Goal: Task Accomplishment & Management: Use online tool/utility

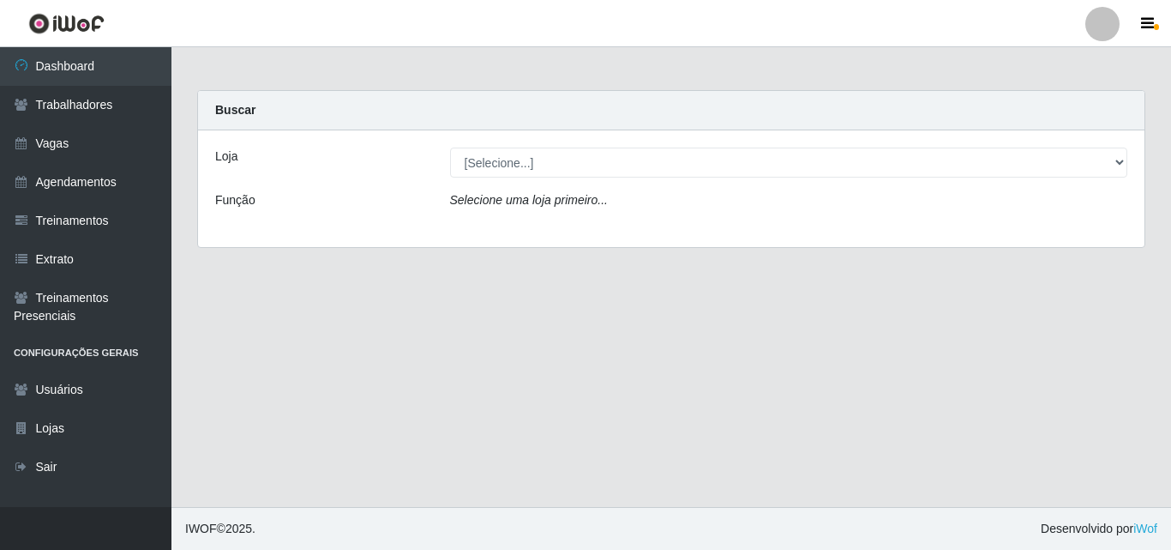
click at [404, 334] on main "Carregando... Buscar Loja [Selecione...] Extremoz Supermercados Função Selecion…" at bounding box center [671, 277] width 1000 height 460
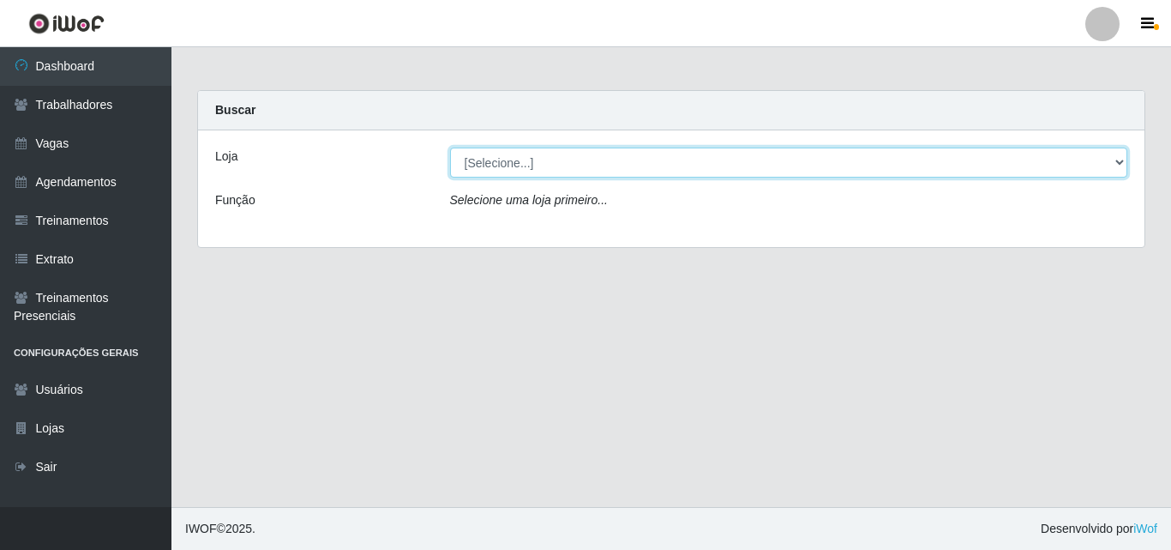
click at [638, 158] on select "[Selecione...] Extremoz Supermercados" at bounding box center [789, 162] width 678 height 30
select select "519"
click at [450, 147] on select "[Selecione...] Extremoz Supermercados" at bounding box center [789, 162] width 678 height 30
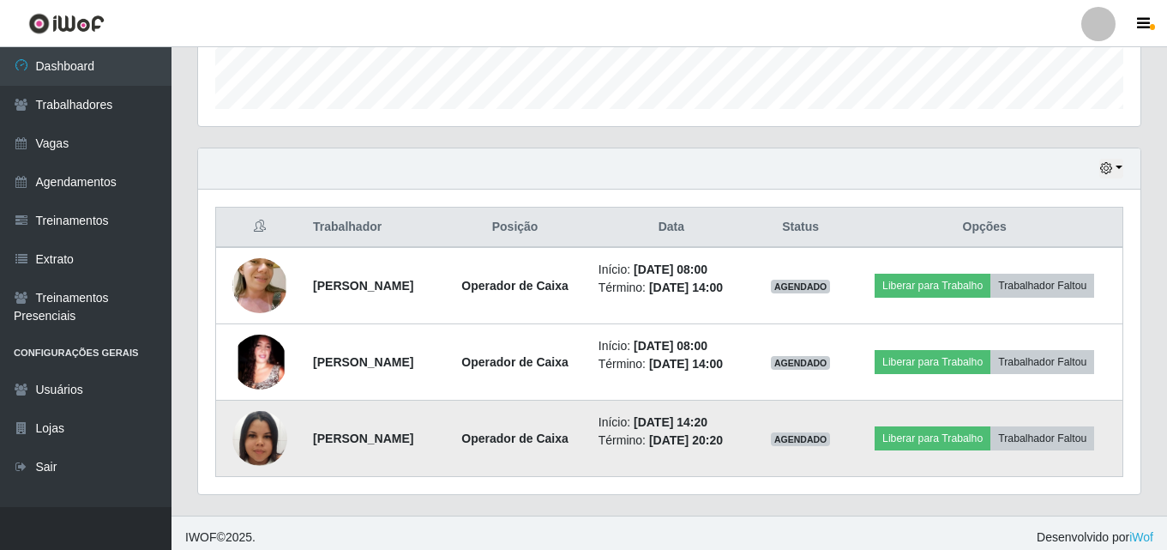
scroll to position [513, 0]
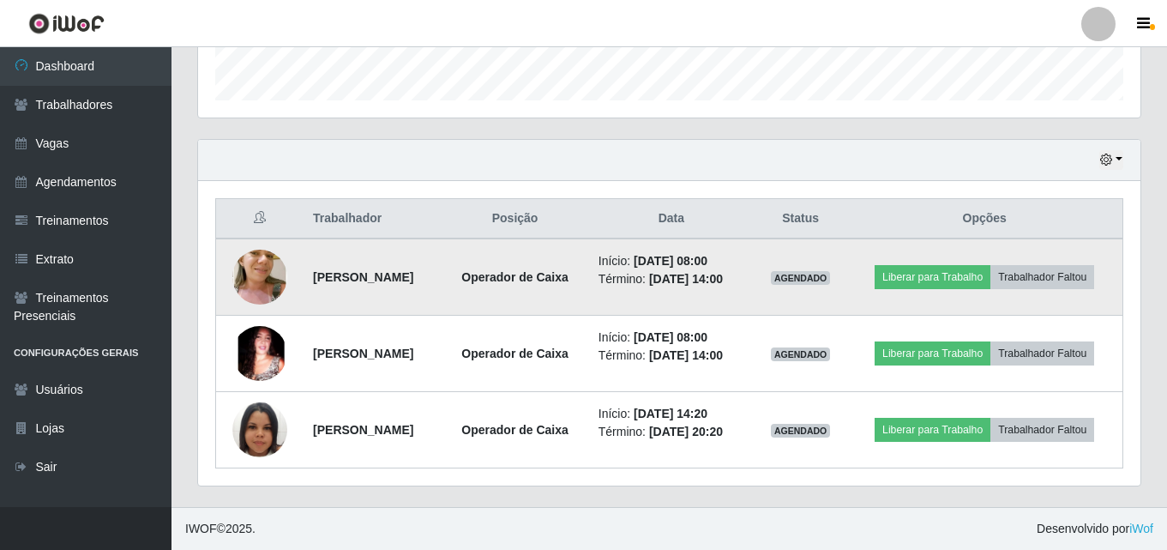
click at [248, 280] on img at bounding box center [259, 277] width 55 height 103
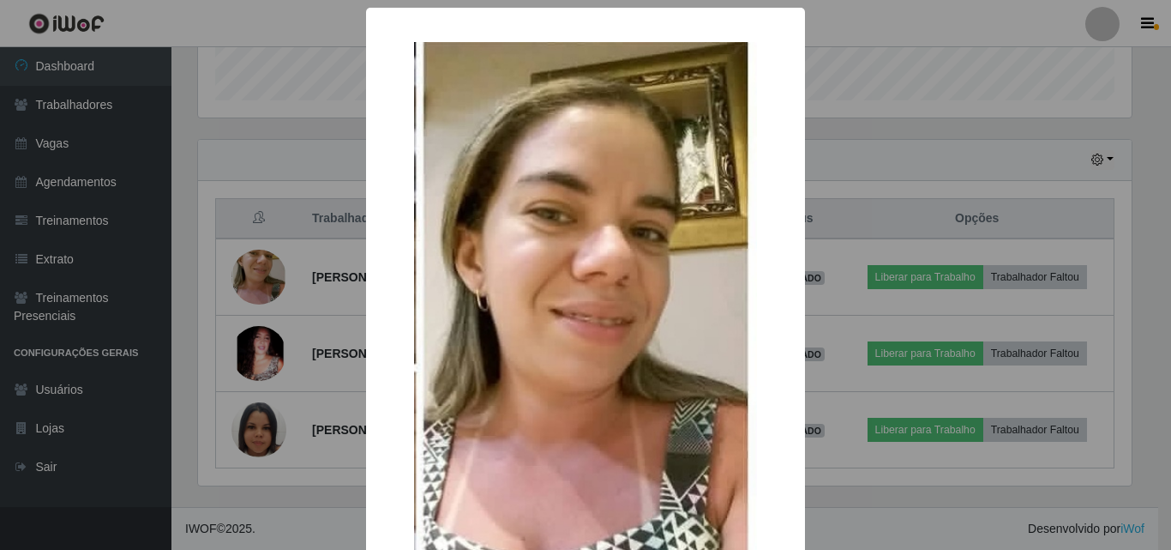
click at [903, 105] on div "× OK Cancel" at bounding box center [585, 275] width 1171 height 550
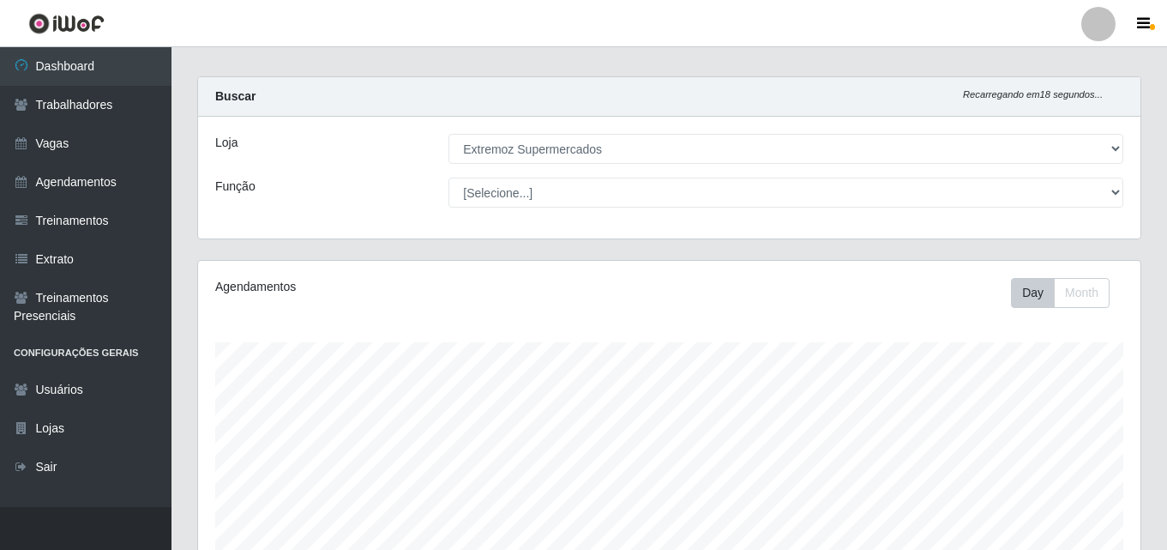
scroll to position [0, 0]
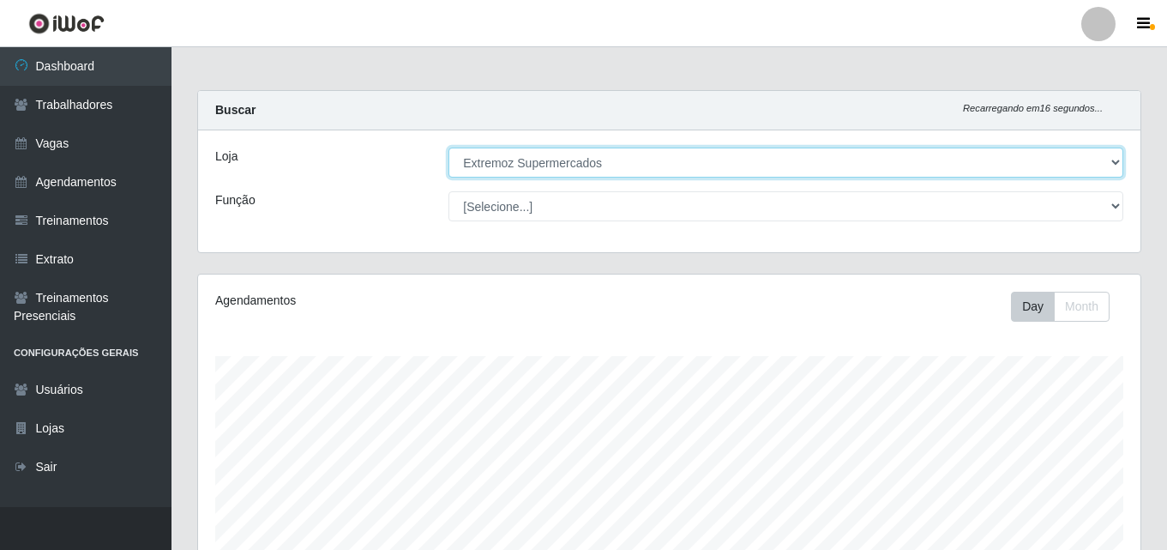
click at [1113, 162] on select "[Selecione...] Extremoz Supermercados" at bounding box center [785, 162] width 675 height 30
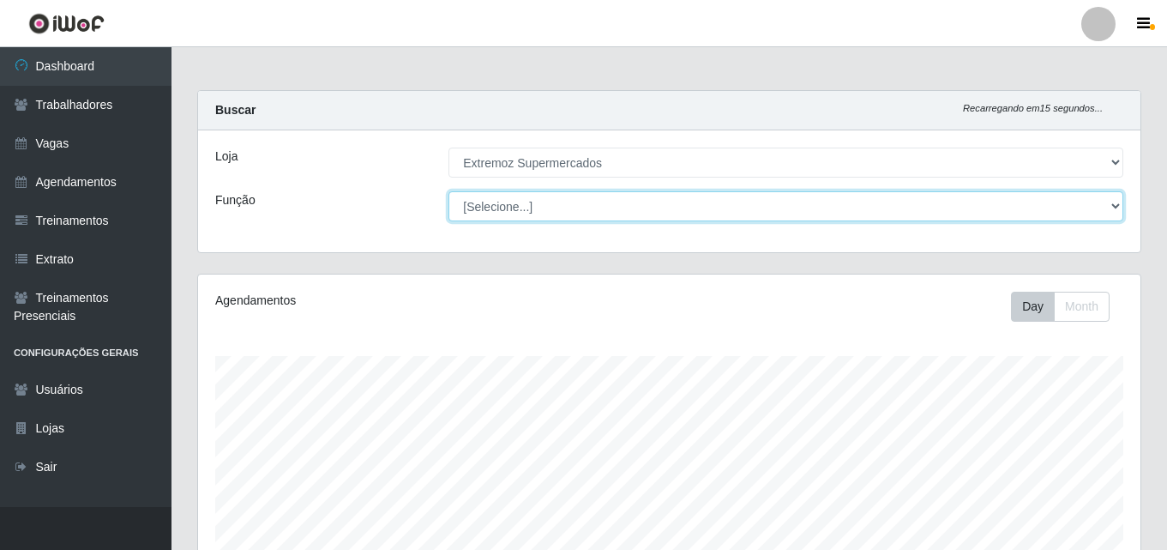
click at [1111, 214] on select "[Selecione...] Embalador Embalador + Embalador ++ Operador de Caixa Operador de…" at bounding box center [785, 206] width 675 height 30
click at [448, 191] on select "[Selecione...] Embalador Embalador + Embalador ++ Operador de Caixa Operador de…" at bounding box center [785, 206] width 675 height 30
click at [1116, 200] on select "[Selecione...] Embalador Embalador + Embalador ++ Operador de Caixa Operador de…" at bounding box center [785, 206] width 675 height 30
select select "70"
click at [448, 191] on select "[Selecione...] Embalador Embalador + Embalador ++ Operador de Caixa Operador de…" at bounding box center [785, 206] width 675 height 30
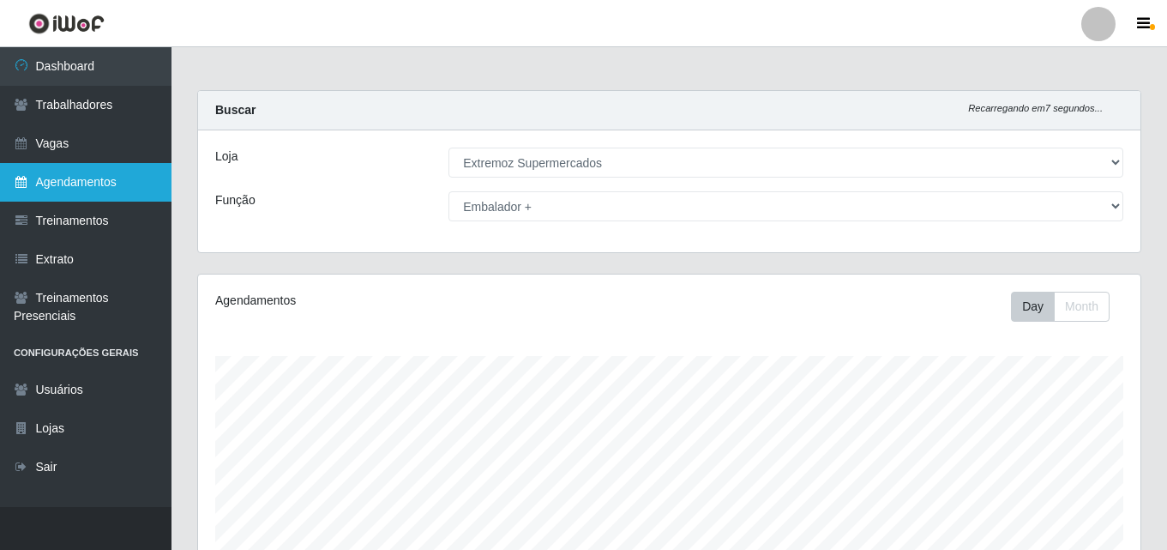
click at [81, 190] on link "Agendamentos" at bounding box center [85, 182] width 171 height 39
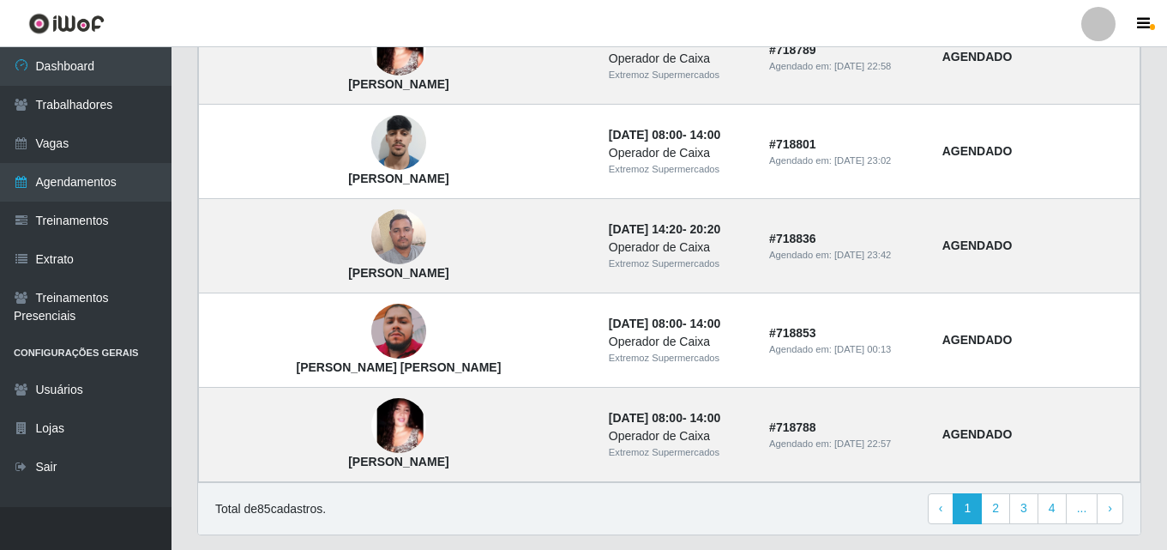
scroll to position [1241, 0]
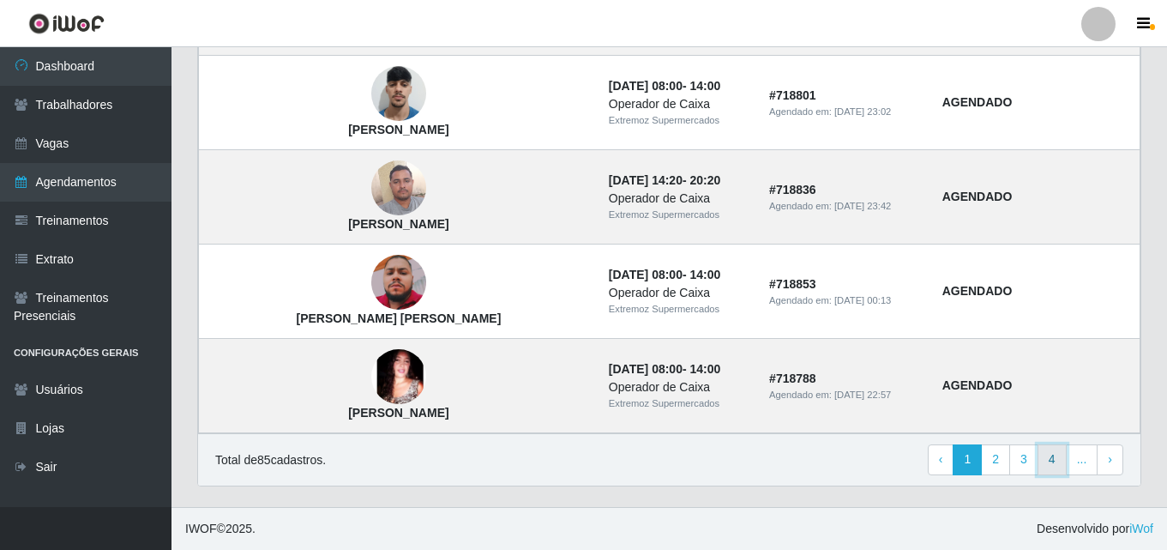
click at [1052, 471] on link "4" at bounding box center [1052, 459] width 29 height 31
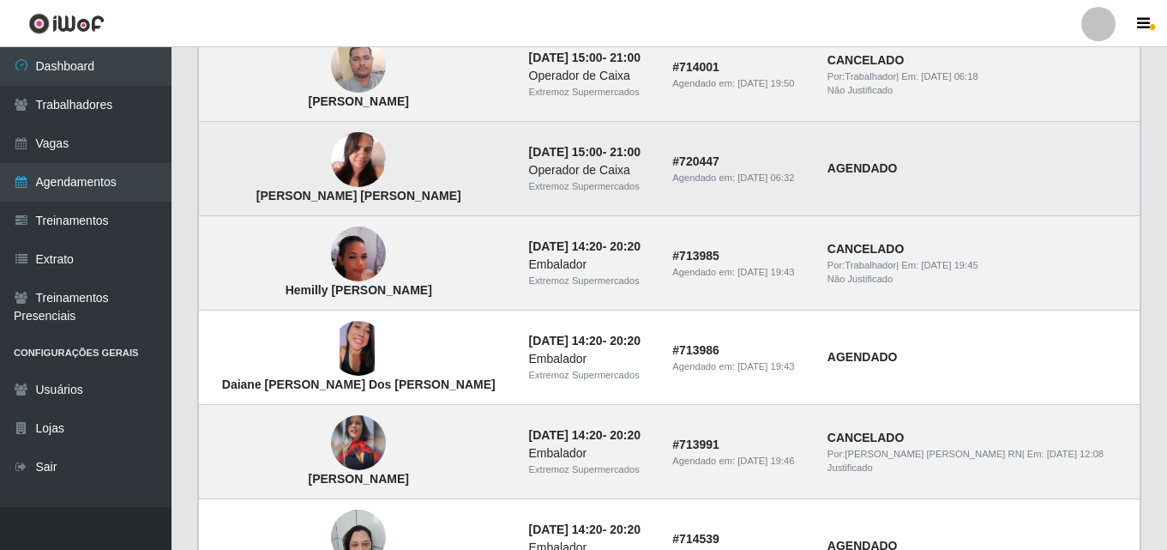
scroll to position [429, 0]
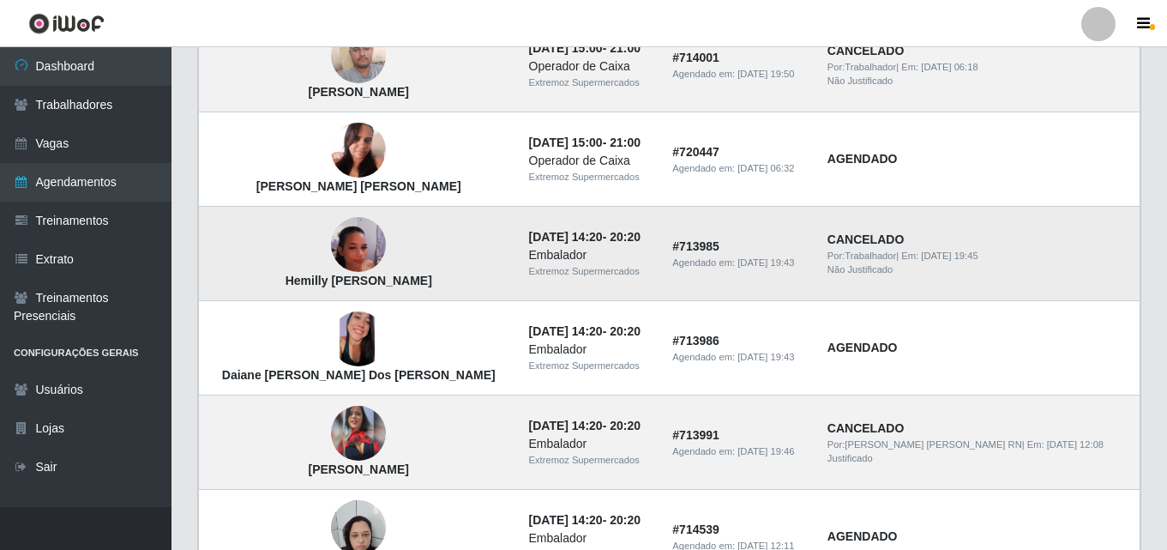
click at [347, 252] on img at bounding box center [358, 244] width 55 height 97
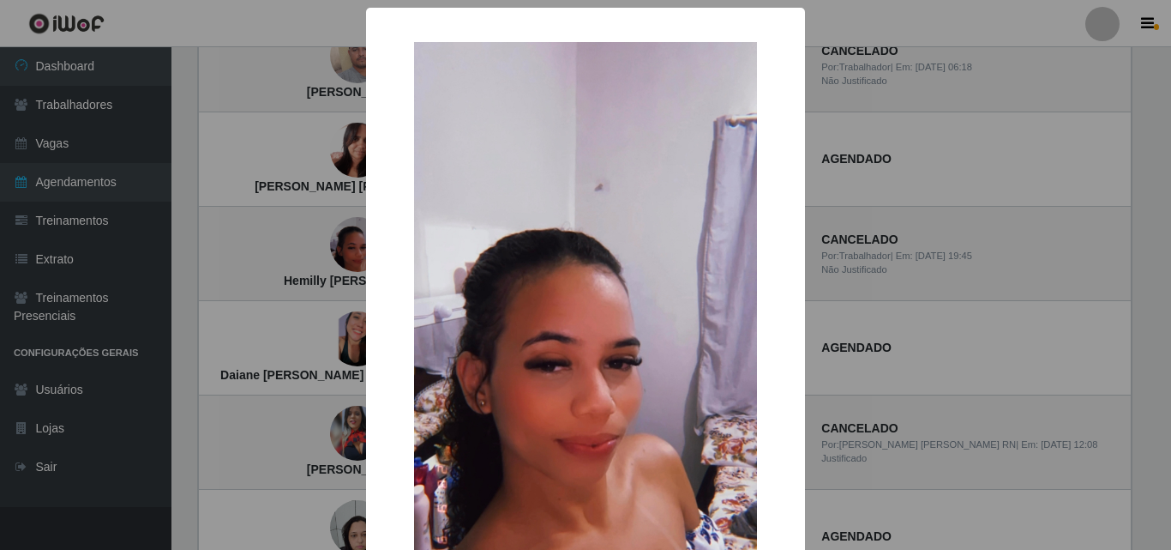
click at [1140, 135] on div "× Hemilly [PERSON_NAME] OK Cancel" at bounding box center [585, 275] width 1171 height 550
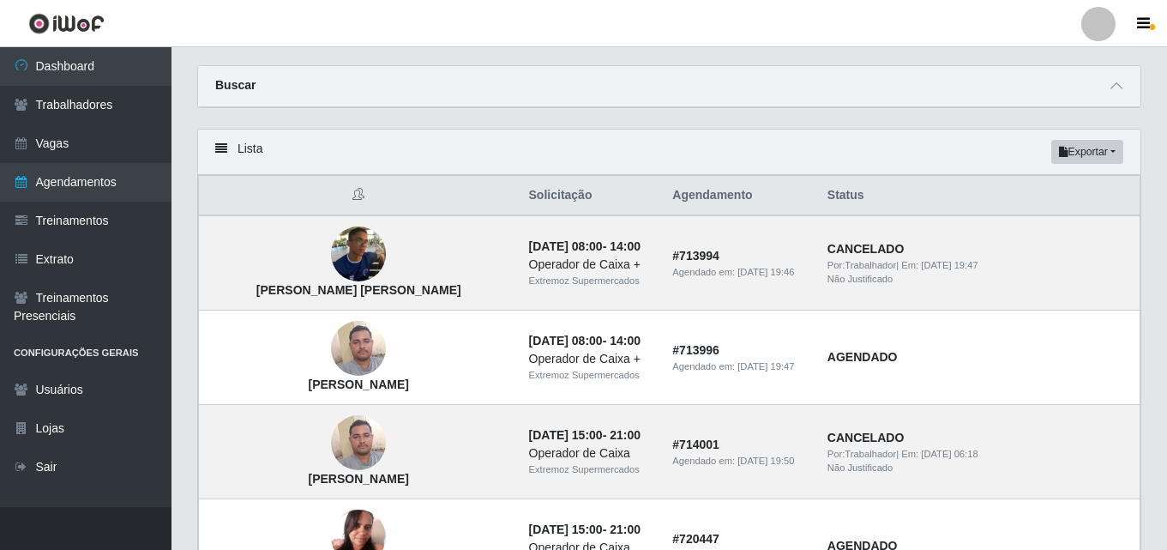
scroll to position [0, 0]
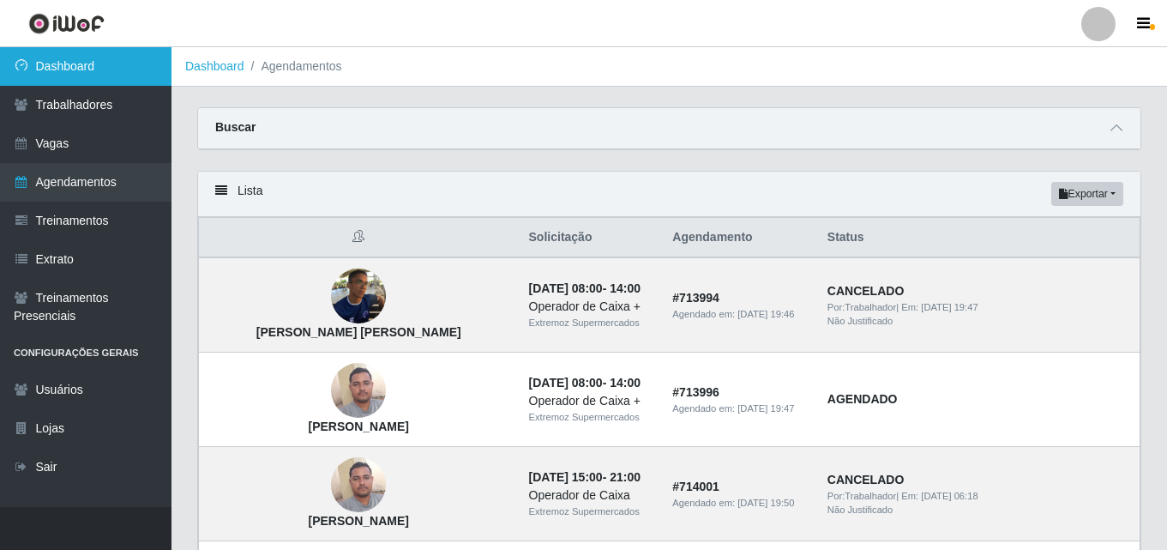
click at [109, 68] on link "Dashboard" at bounding box center [85, 66] width 171 height 39
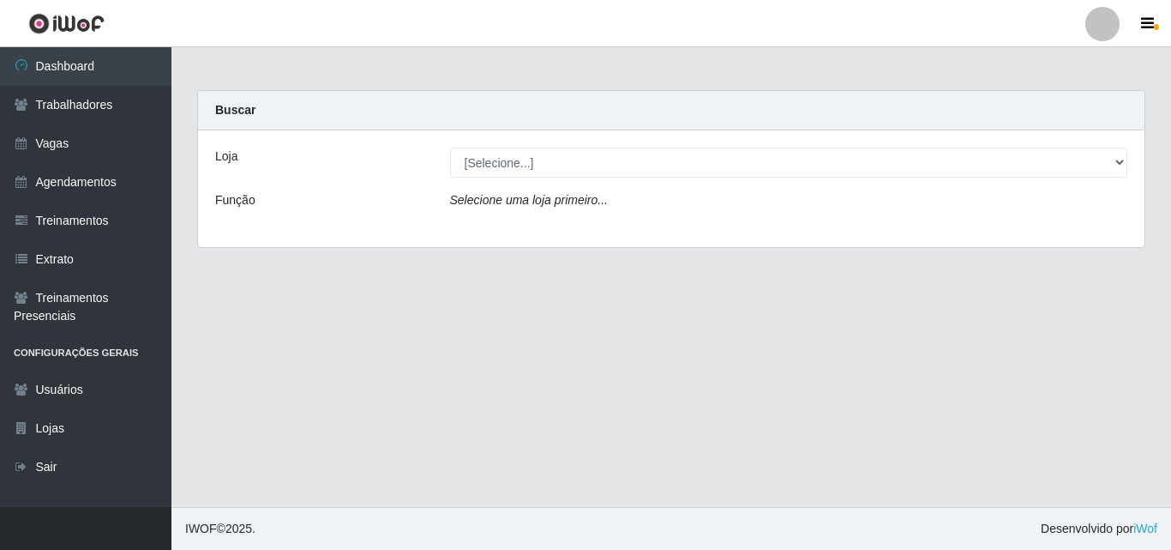
click at [527, 200] on icon "Selecione uma loja primeiro..." at bounding box center [529, 200] width 158 height 14
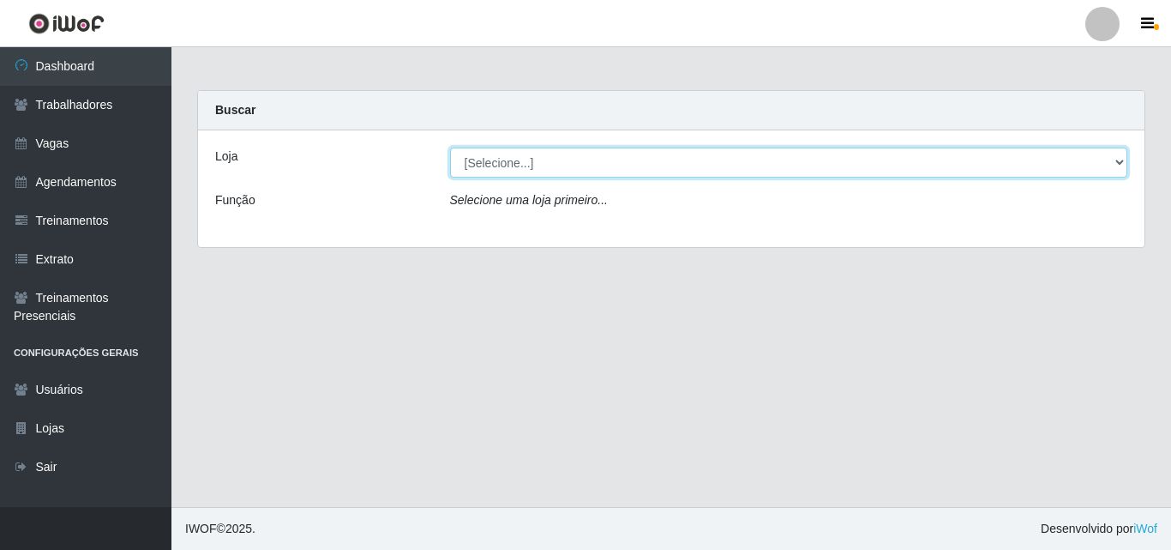
click at [524, 169] on select "[Selecione...] Extremoz Supermercados" at bounding box center [789, 162] width 678 height 30
select select "519"
click at [450, 147] on select "[Selecione...] Extremoz Supermercados" at bounding box center [789, 162] width 678 height 30
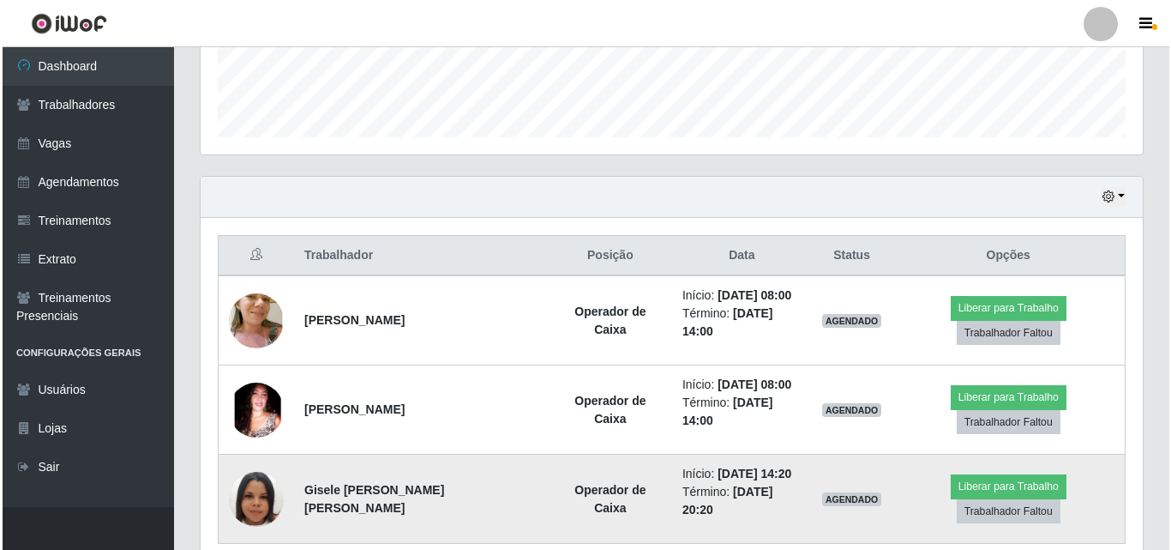
scroll to position [513, 0]
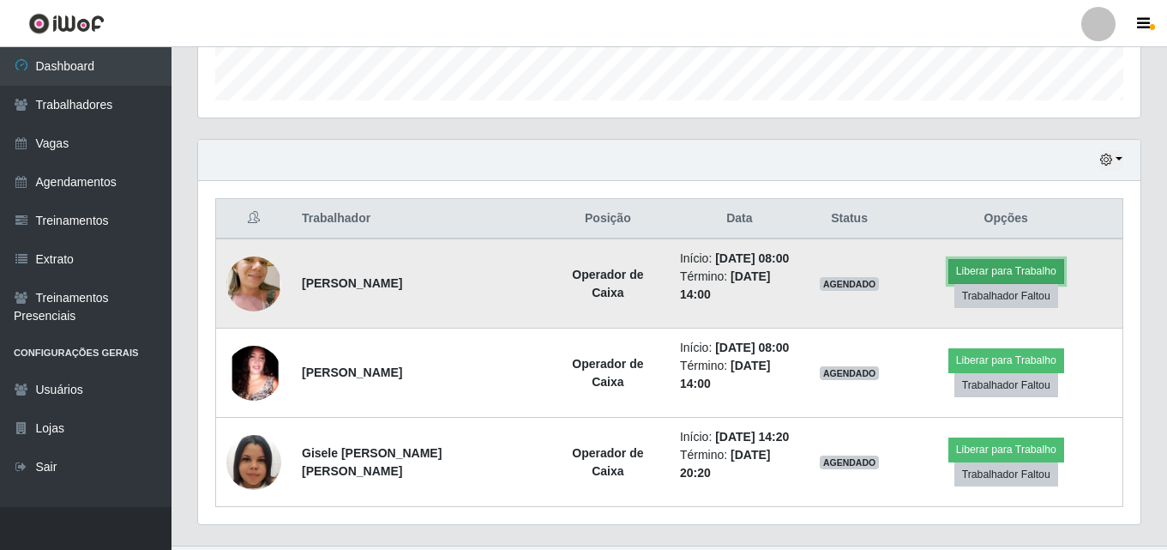
click at [948, 283] on button "Liberar para Trabalho" at bounding box center [1006, 271] width 116 height 24
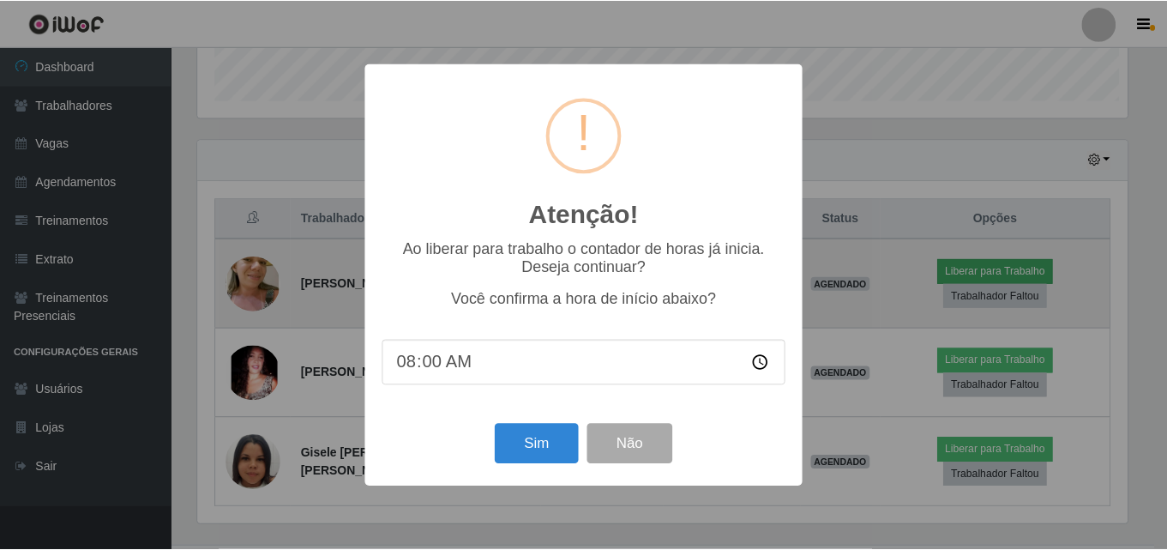
scroll to position [356, 934]
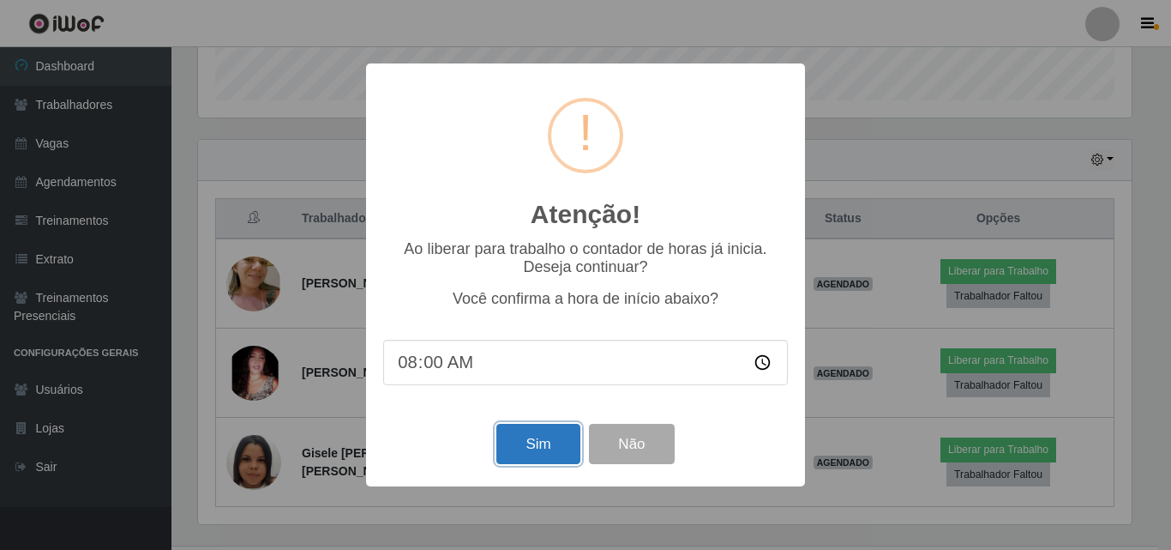
click at [530, 442] on button "Sim" at bounding box center [537, 444] width 83 height 40
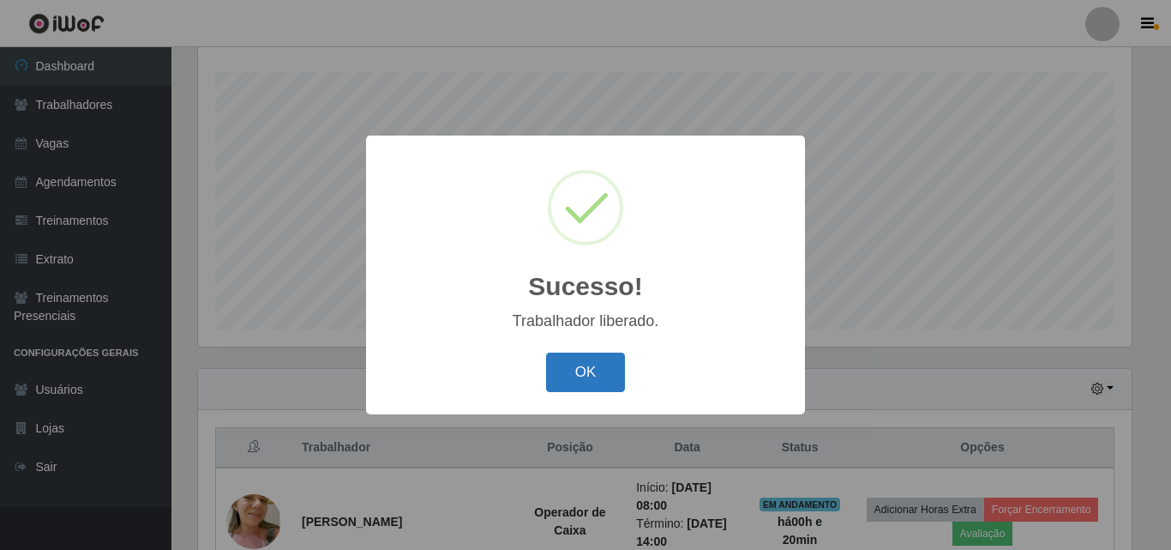
click at [597, 374] on button "OK" at bounding box center [586, 372] width 80 height 40
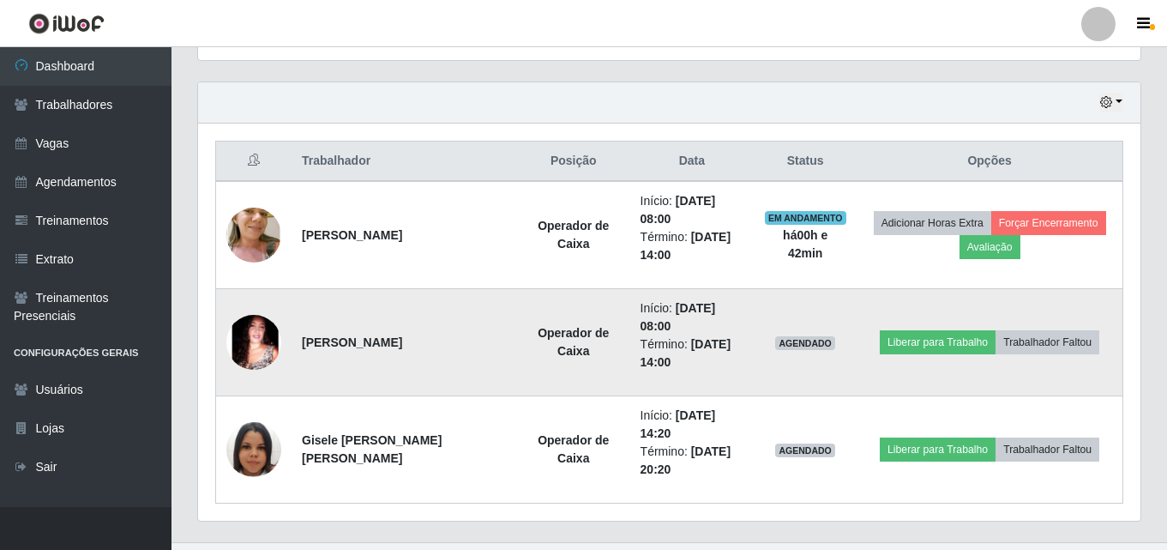
scroll to position [600, 0]
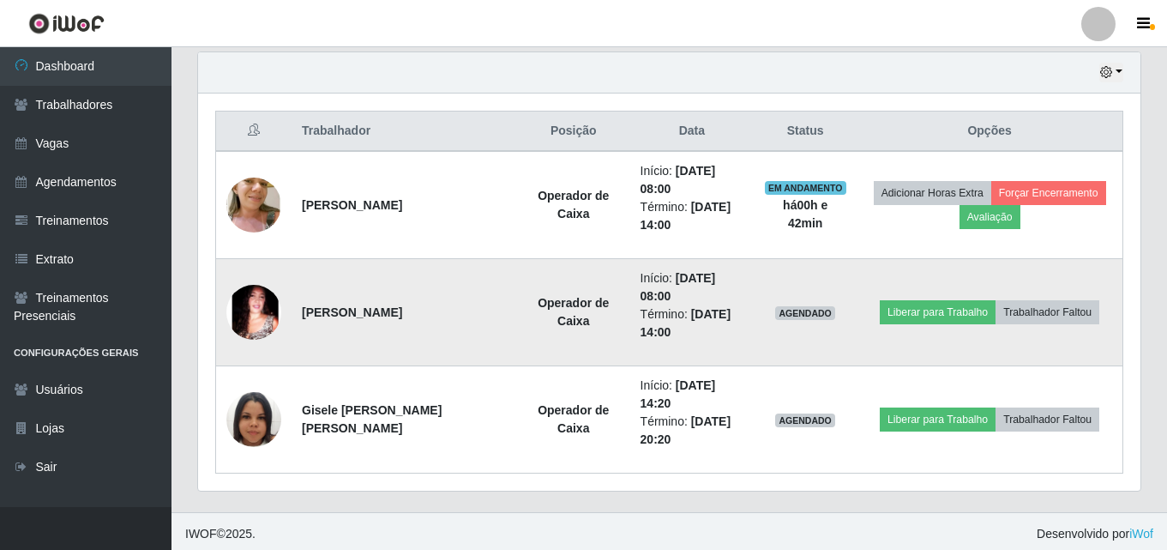
click at [256, 320] on img at bounding box center [253, 312] width 55 height 55
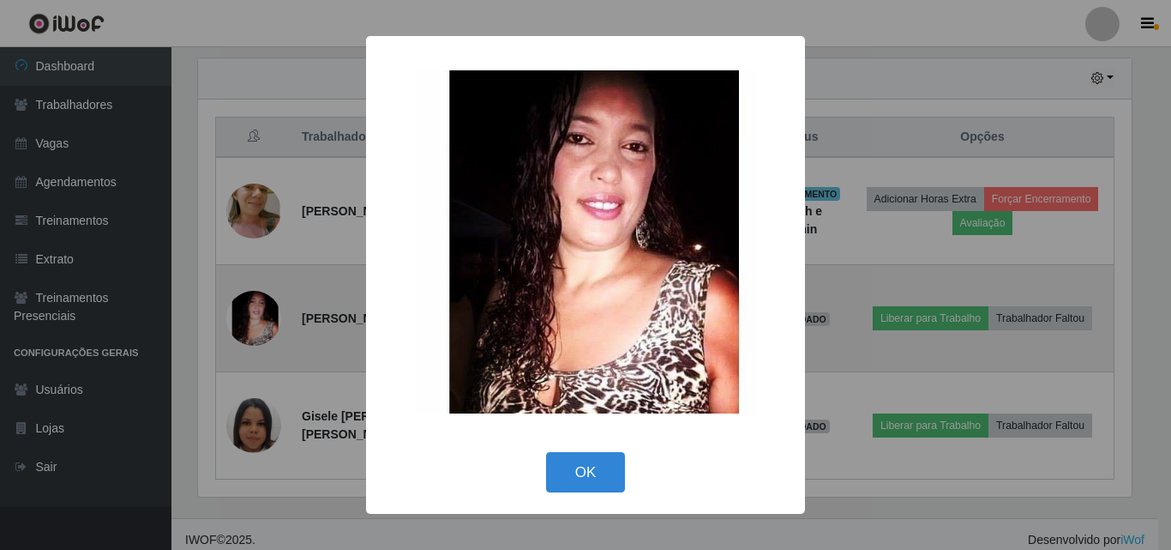
scroll to position [356, 934]
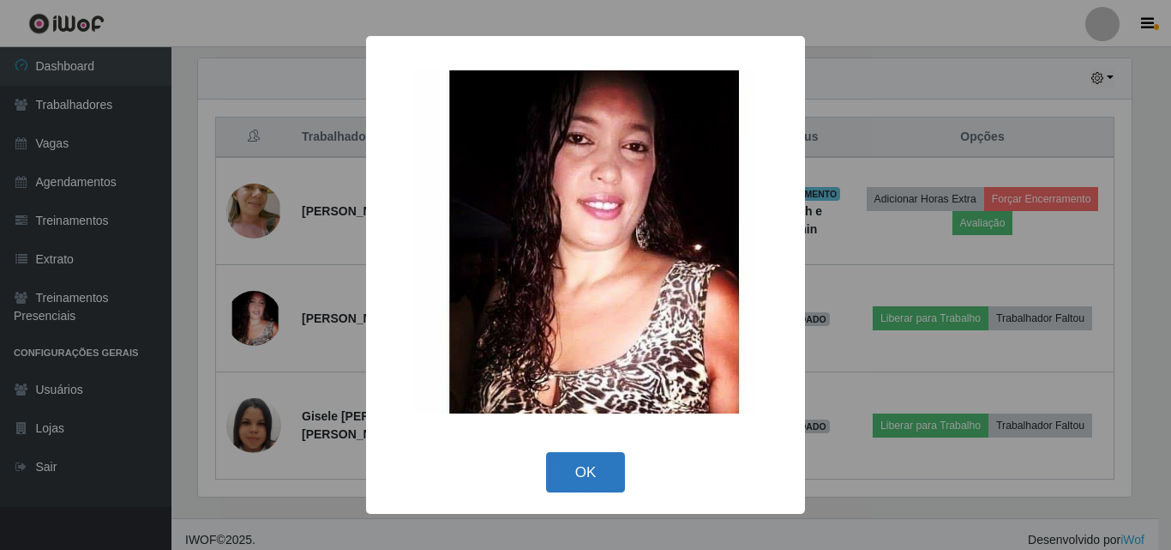
click at [571, 472] on button "OK" at bounding box center [586, 472] width 80 height 40
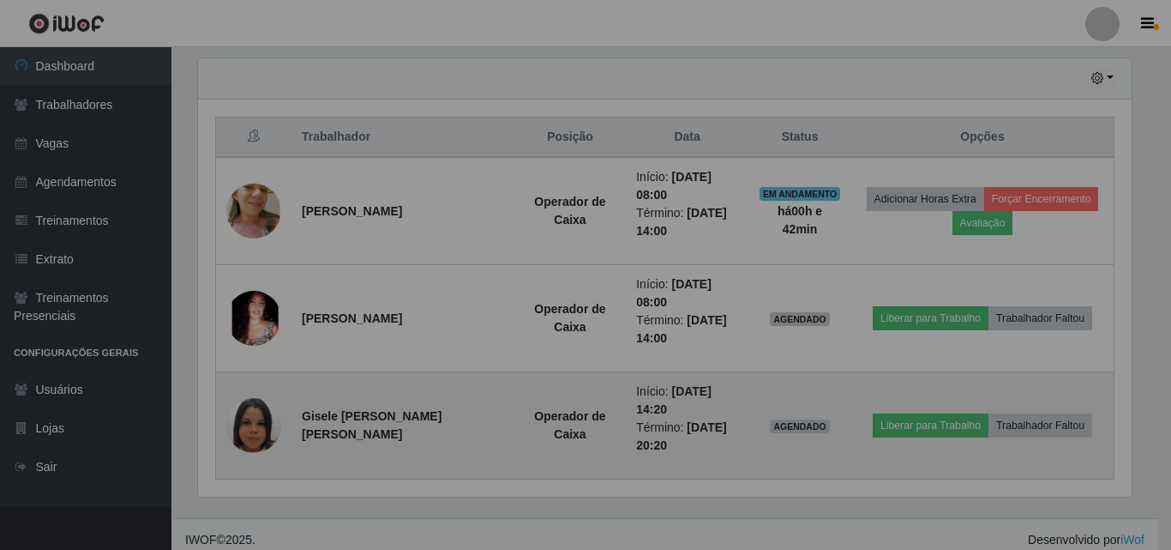
scroll to position [356, 942]
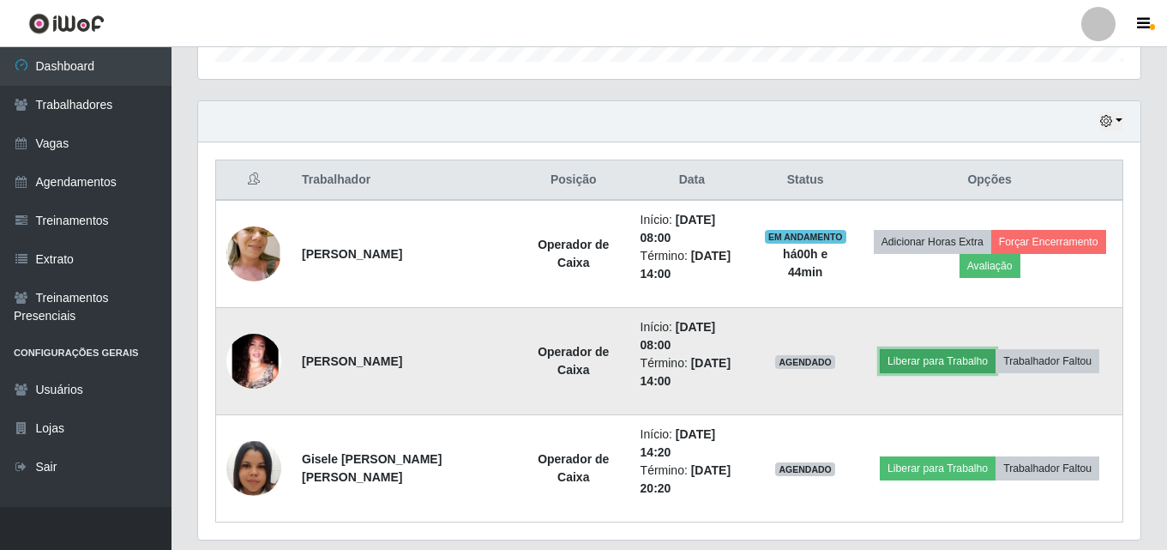
click at [891, 364] on button "Liberar para Trabalho" at bounding box center [938, 361] width 116 height 24
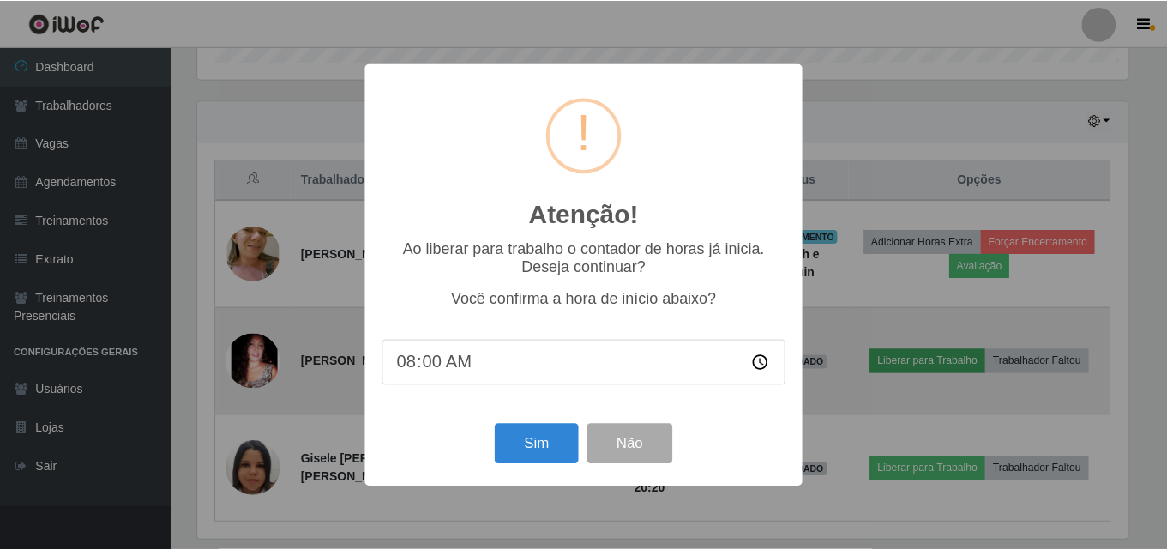
scroll to position [356, 934]
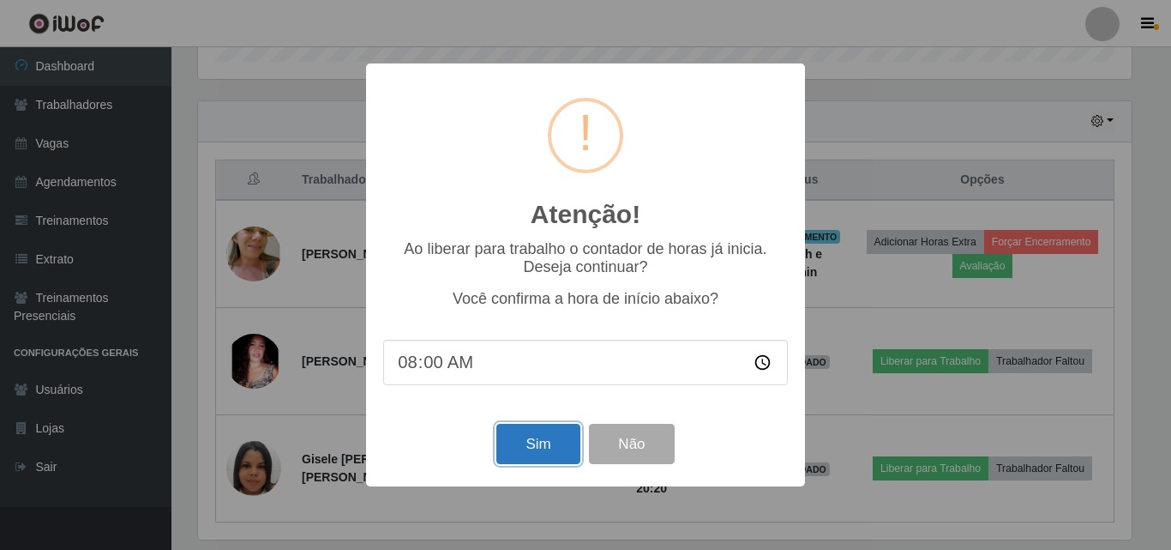
click at [543, 454] on button "Sim" at bounding box center [537, 444] width 83 height 40
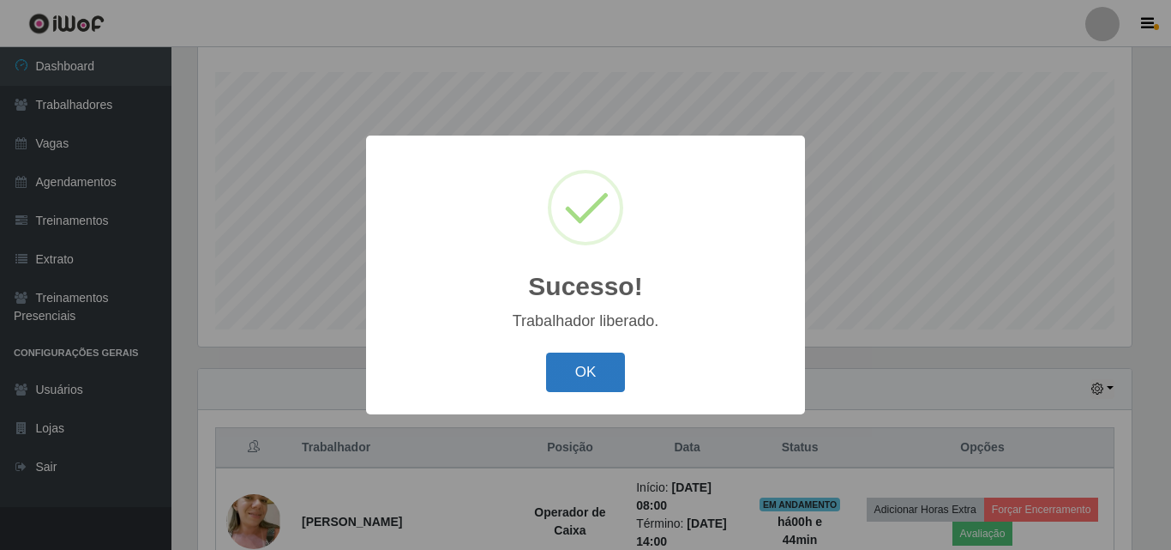
click at [583, 357] on button "OK" at bounding box center [586, 372] width 80 height 40
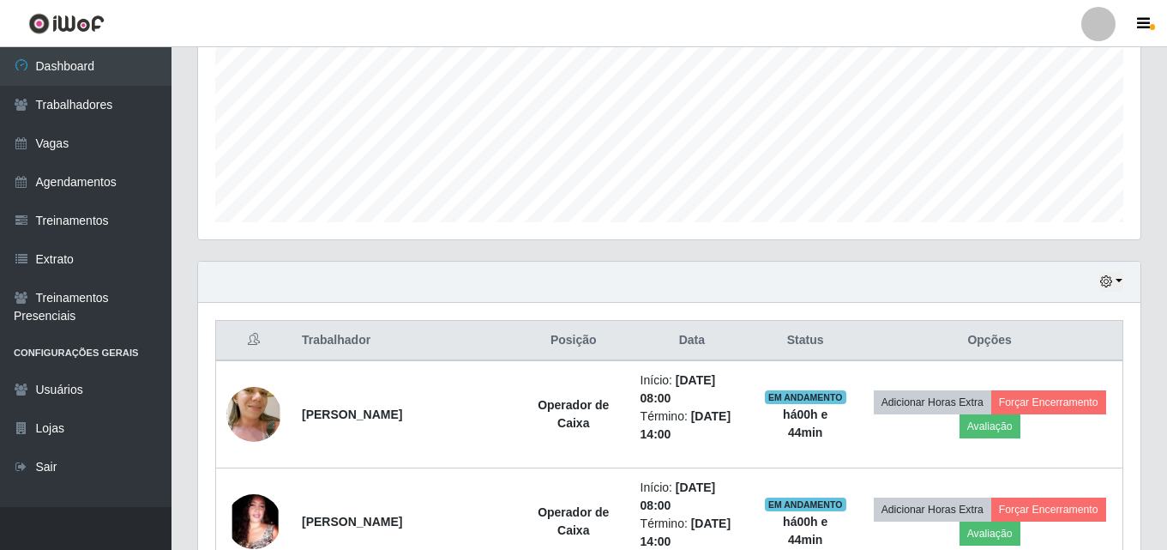
scroll to position [541, 0]
